Goal: Navigation & Orientation: Find specific page/section

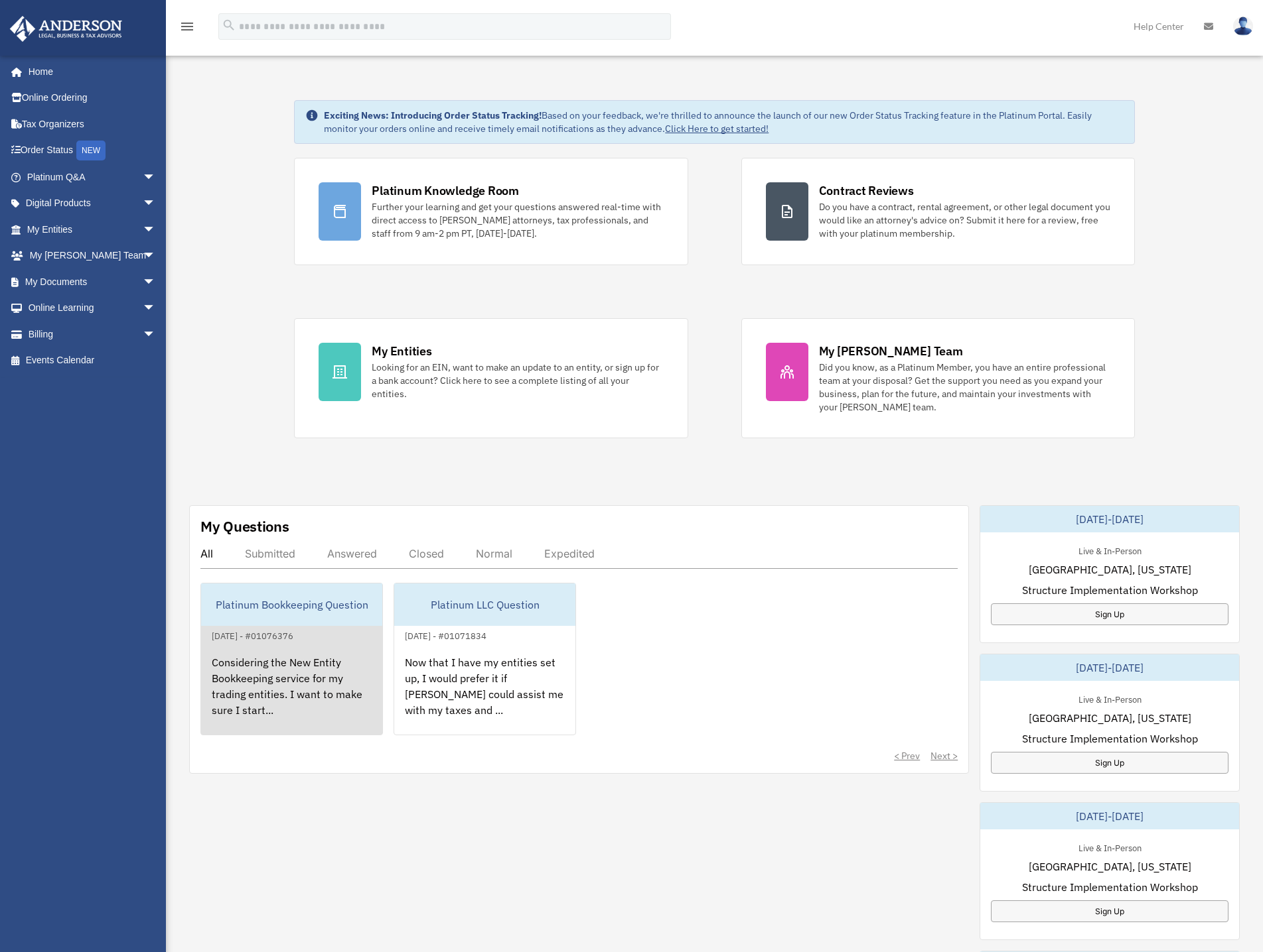
click at [283, 615] on div "Platinum Bookkeeping Question" at bounding box center [292, 604] width 181 height 43
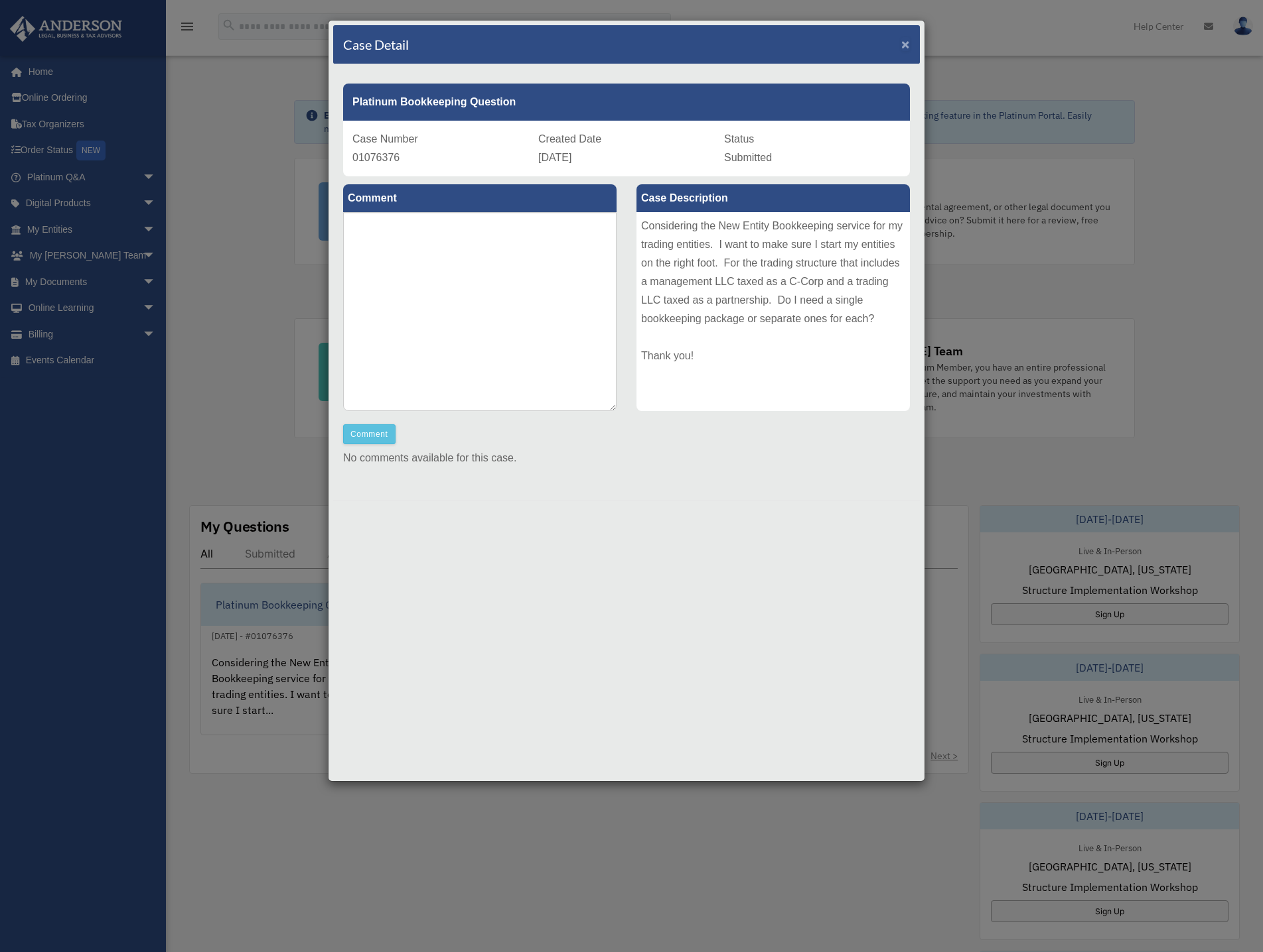
click at [906, 43] on span "×" at bounding box center [905, 44] width 9 height 15
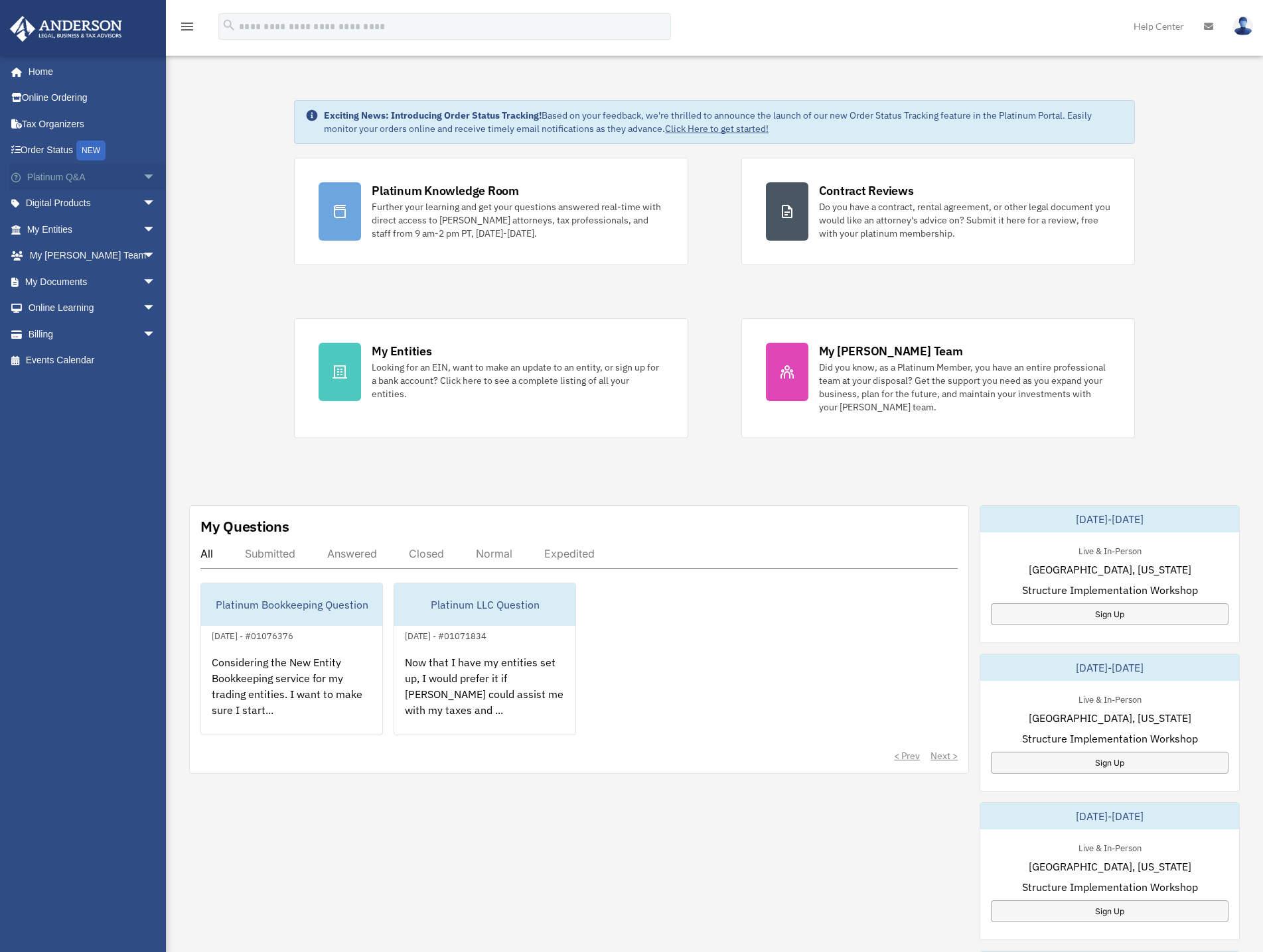
click at [55, 176] on link "Platinum Q&A arrow_drop_down" at bounding box center [92, 176] width 167 height 26
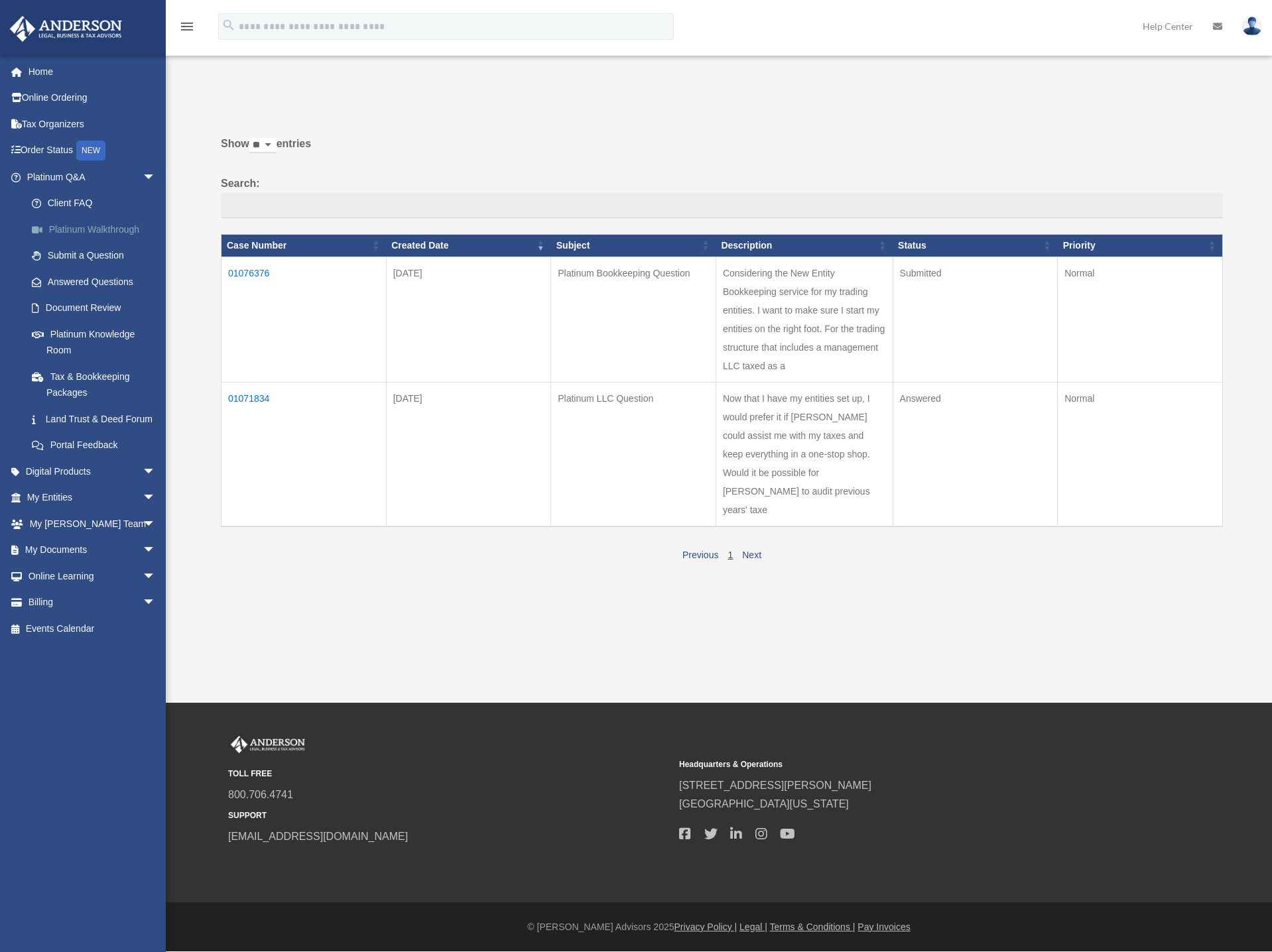
click at [76, 230] on link "Platinum Walkthrough" at bounding box center [97, 229] width 157 height 26
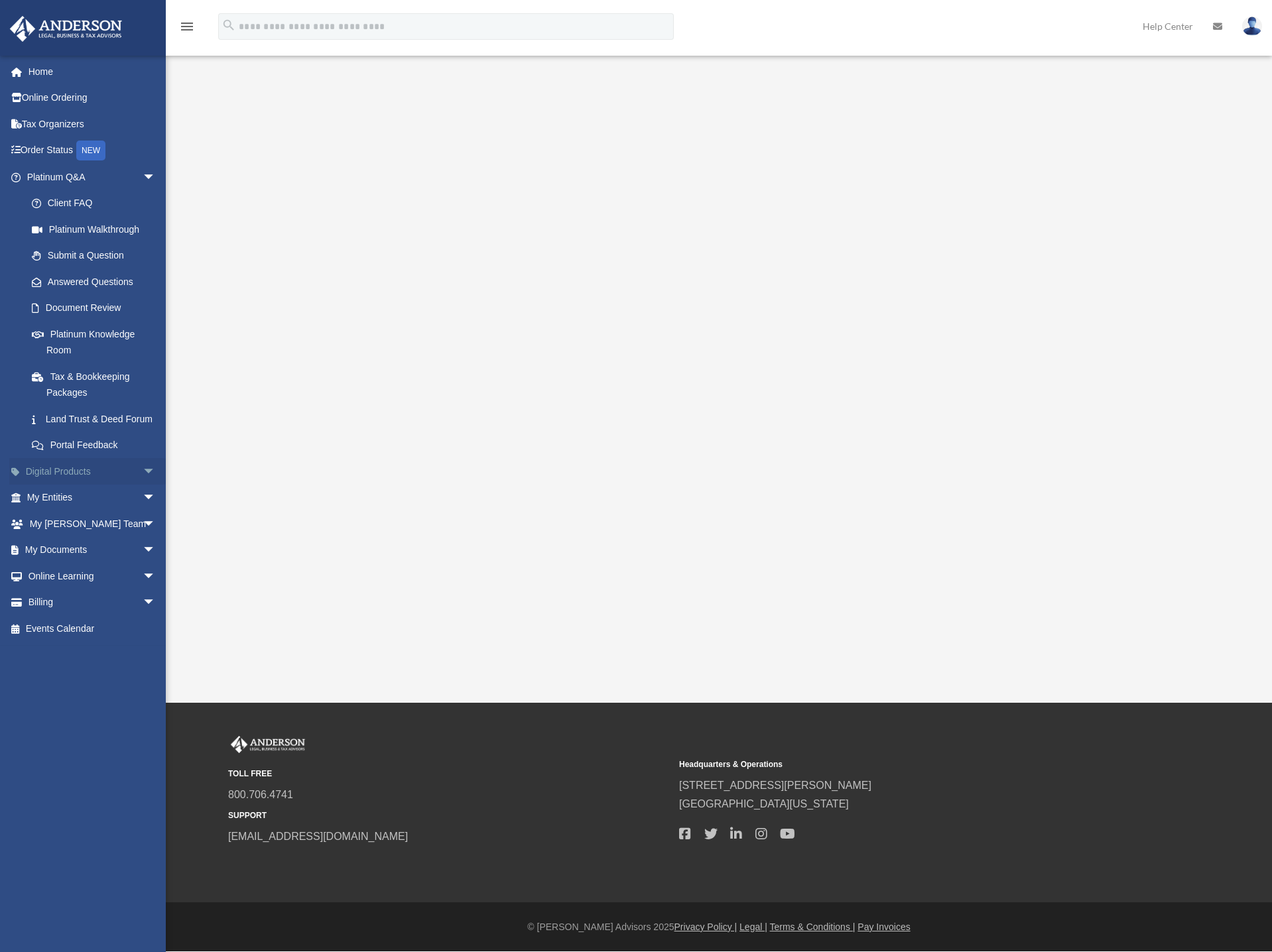
click at [87, 485] on link "Digital Products arrow_drop_down" at bounding box center [92, 471] width 167 height 26
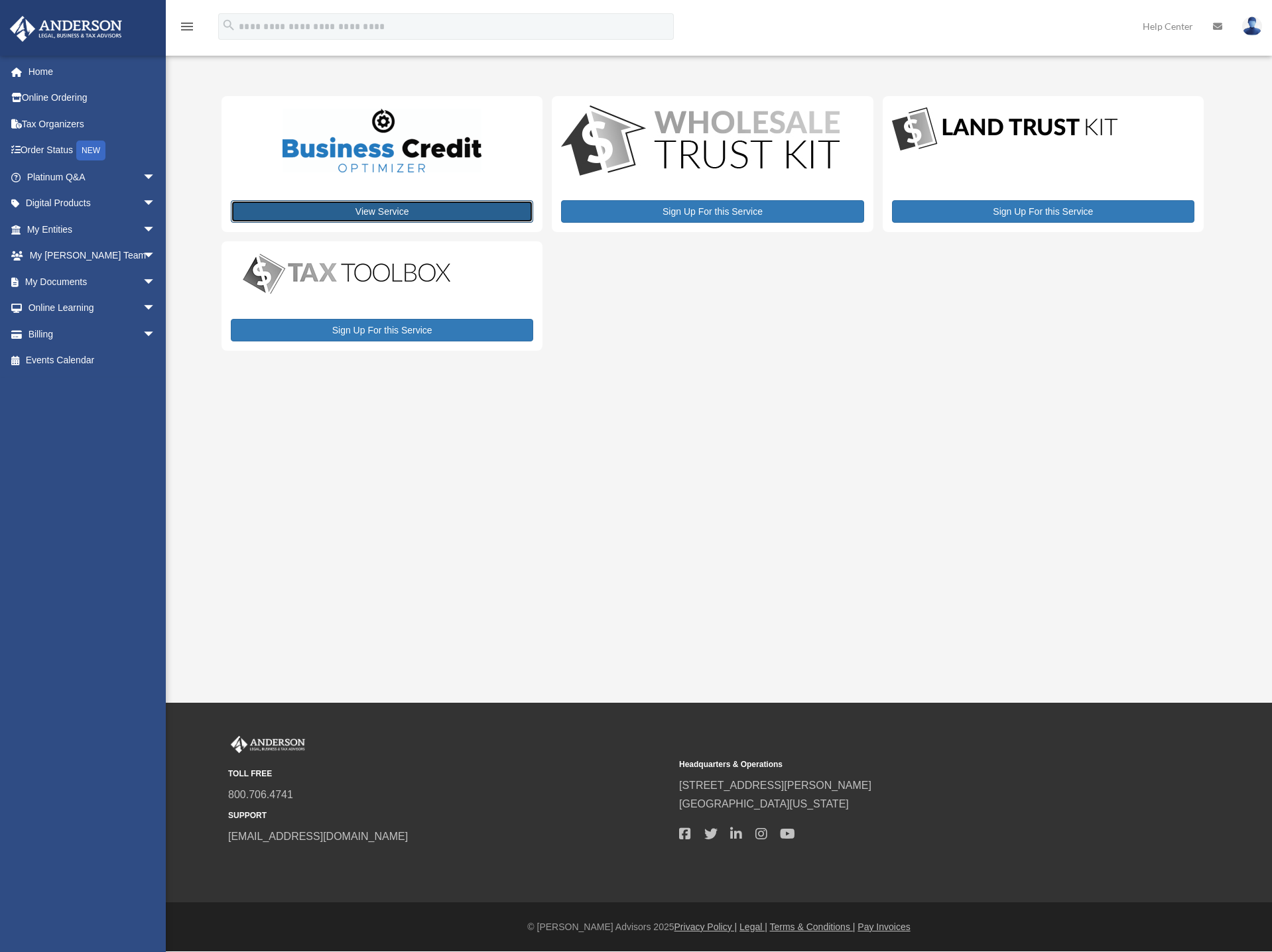
click at [403, 206] on link "View Service" at bounding box center [382, 212] width 302 height 22
click at [143, 226] on span "arrow_drop_down" at bounding box center [156, 230] width 26 height 27
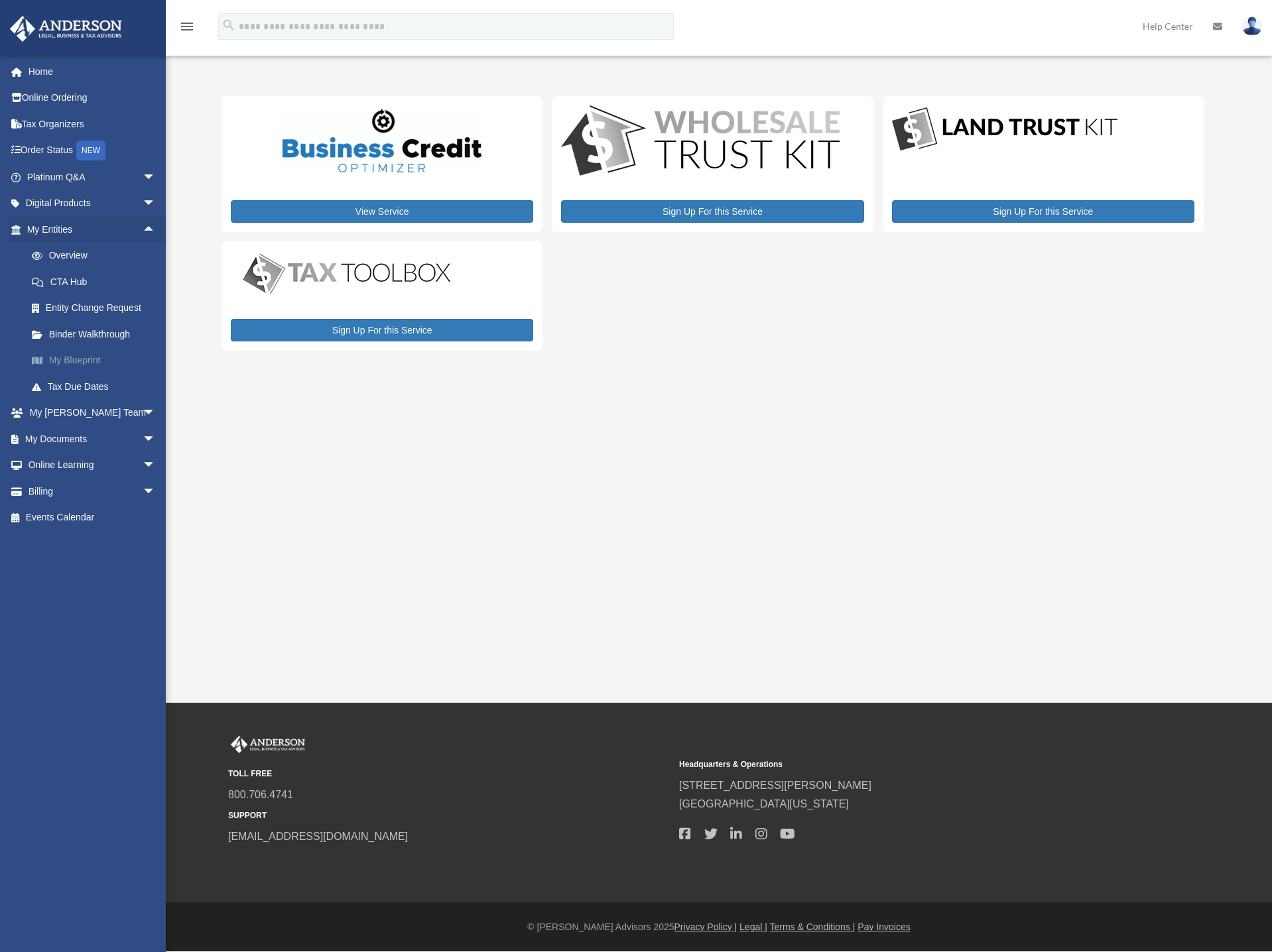
click at [82, 364] on link "My Blueprint" at bounding box center [97, 360] width 157 height 26
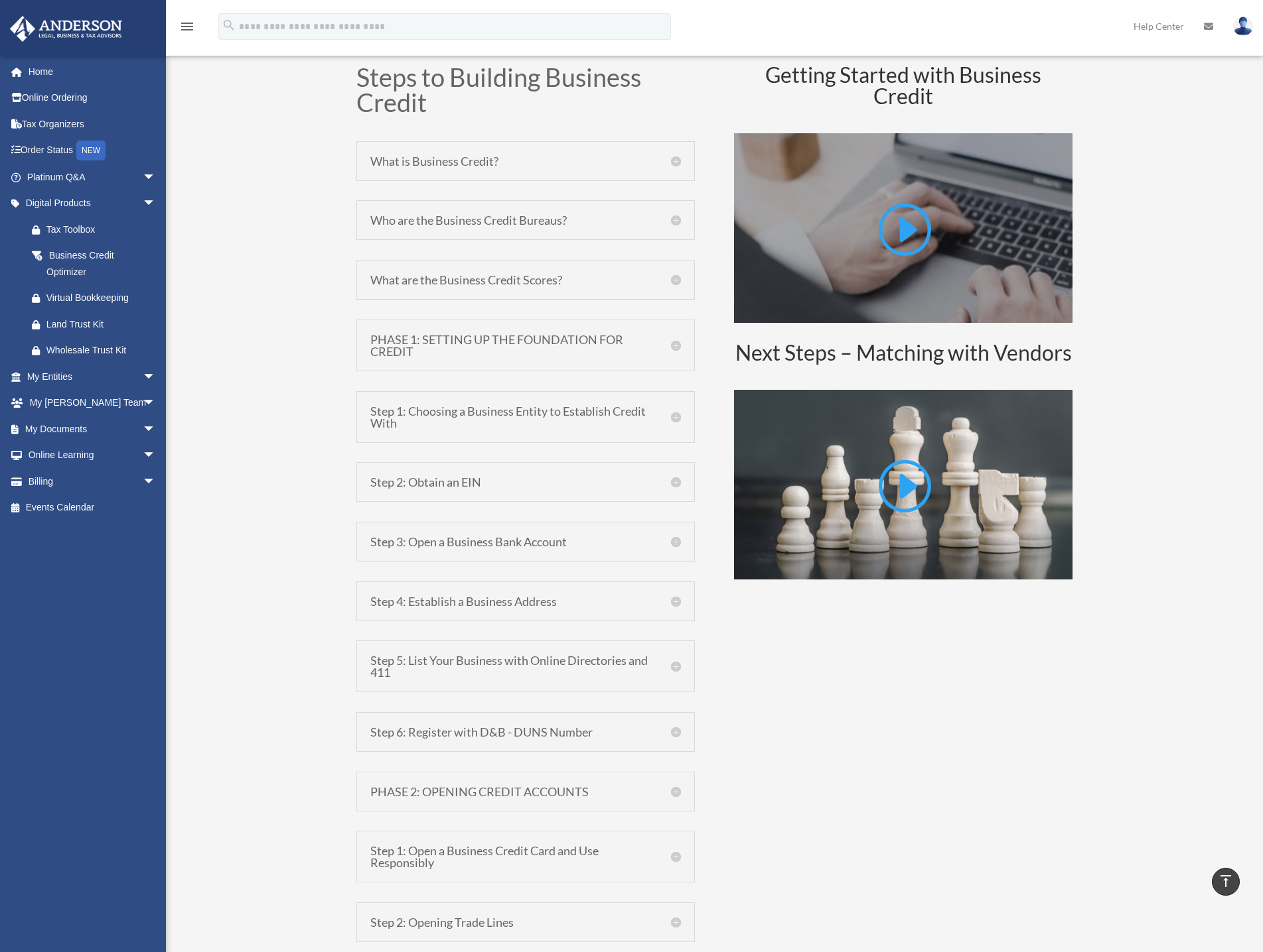
scroll to position [663, 0]
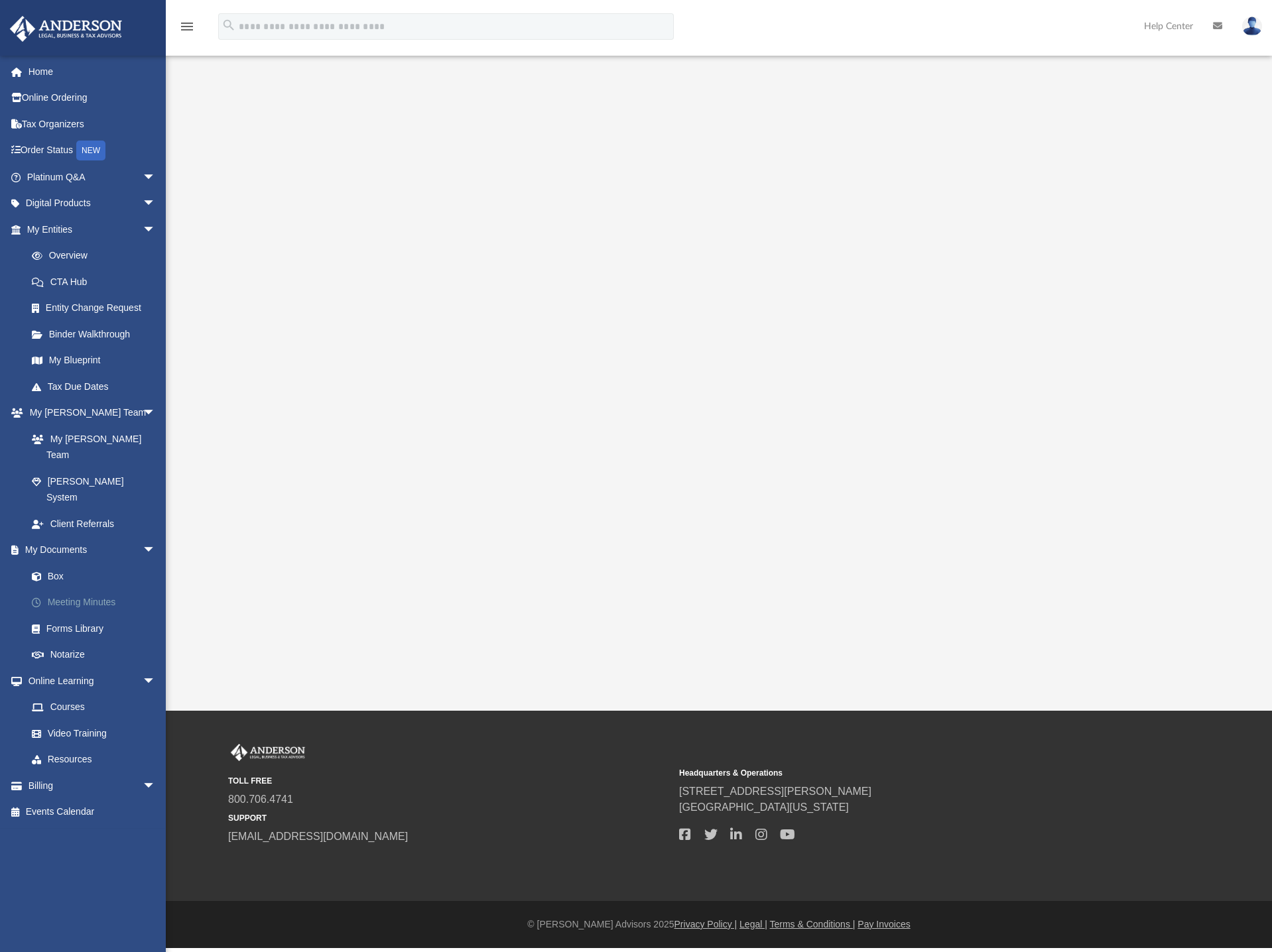
click at [113, 589] on link "Meeting Minutes" at bounding box center [97, 602] width 157 height 26
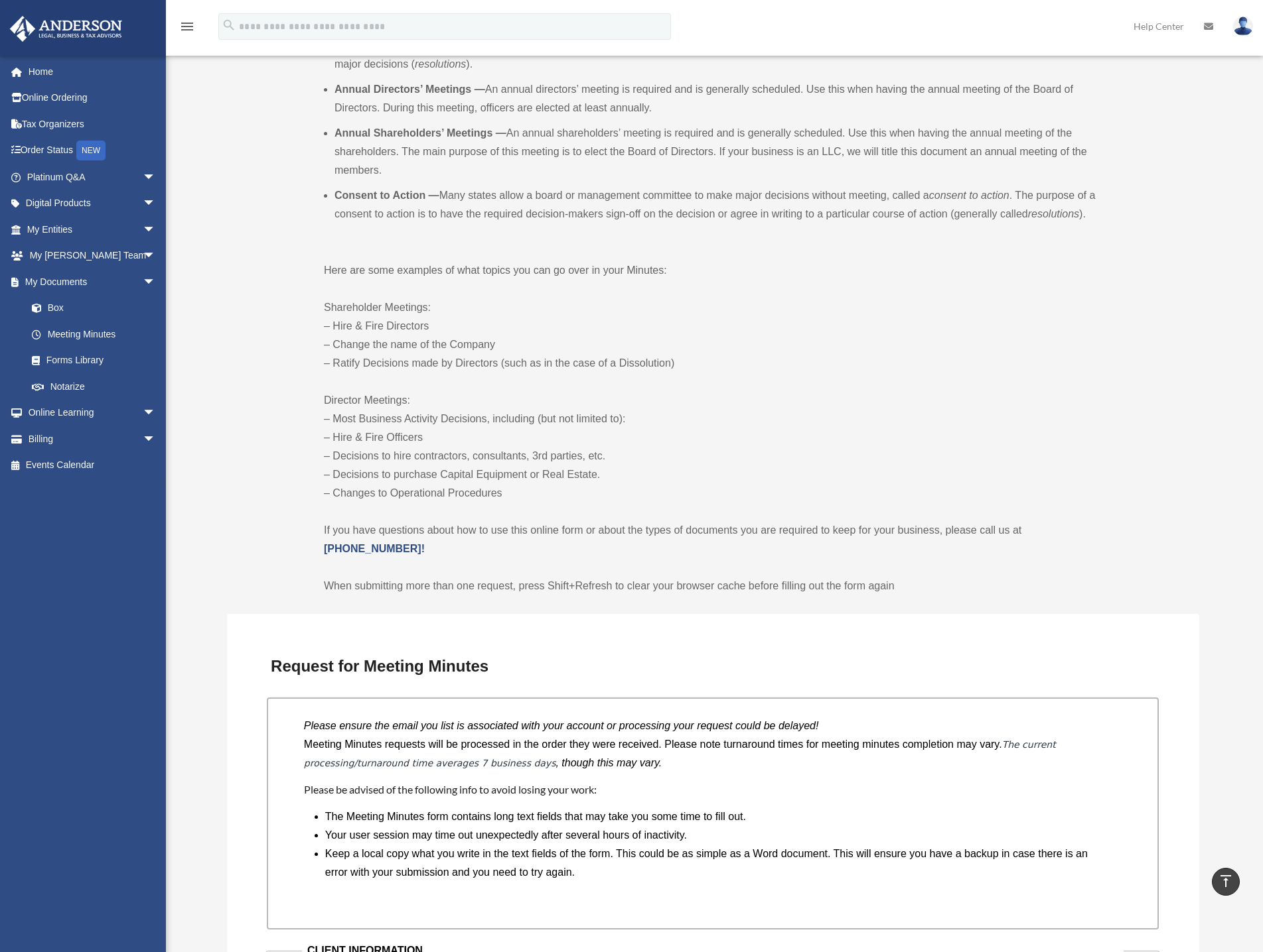
scroll to position [464, 0]
